Goal: Navigation & Orientation: Go to known website

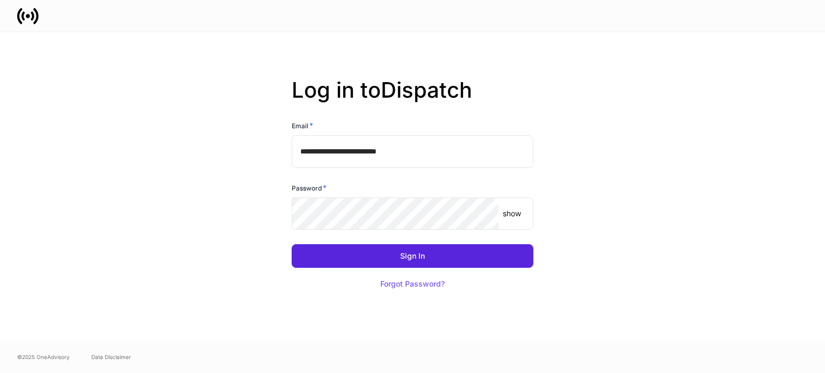
click at [378, 154] on input "**********" at bounding box center [413, 151] width 242 height 32
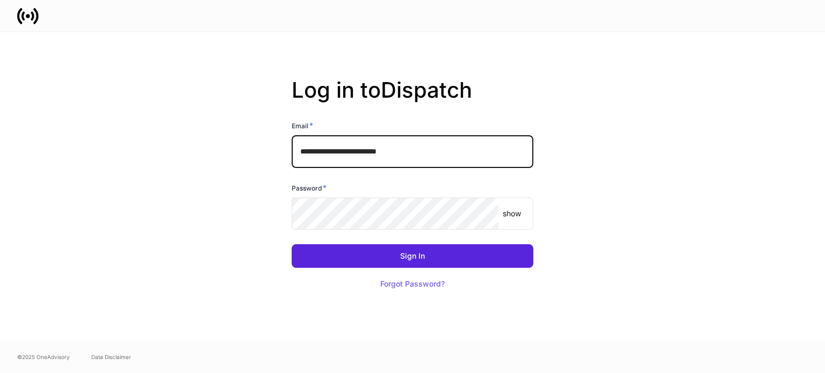
type input "**********"
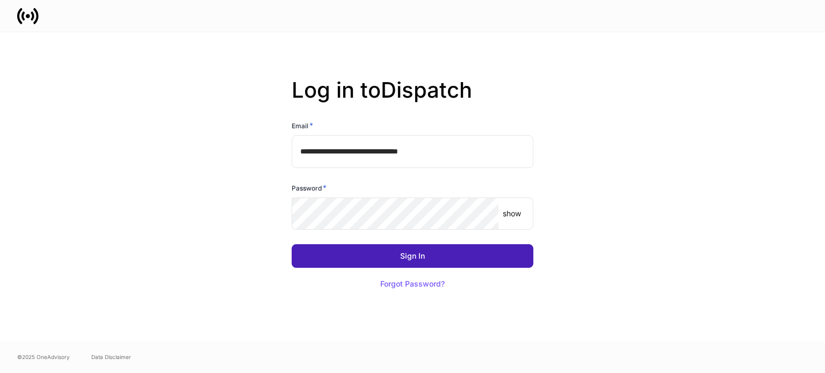
click at [411, 260] on div "Sign In" at bounding box center [412, 257] width 25 height 8
